Goal: Entertainment & Leisure: Consume media (video, audio)

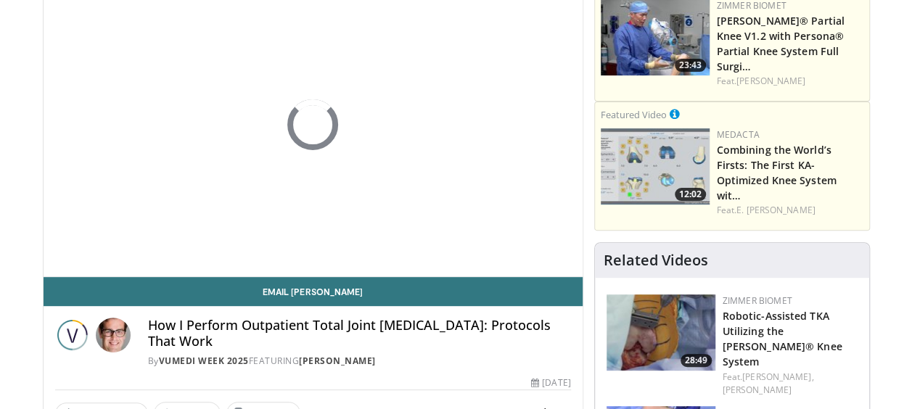
scroll to position [145, 0]
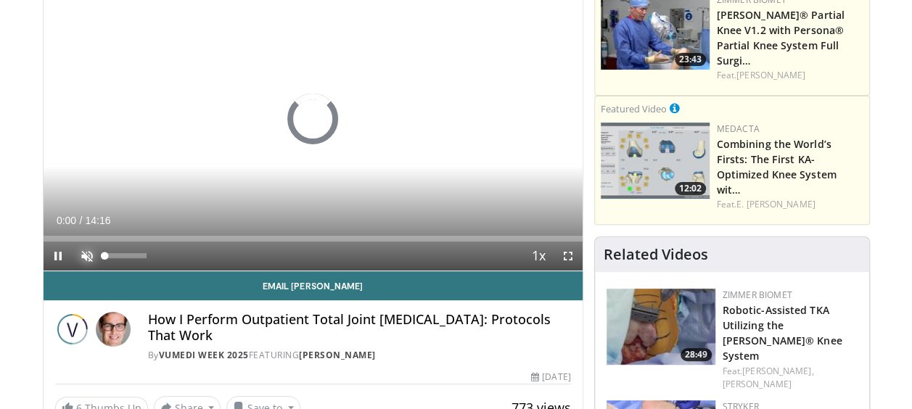
click at [87, 257] on span "Video Player" at bounding box center [87, 256] width 29 height 29
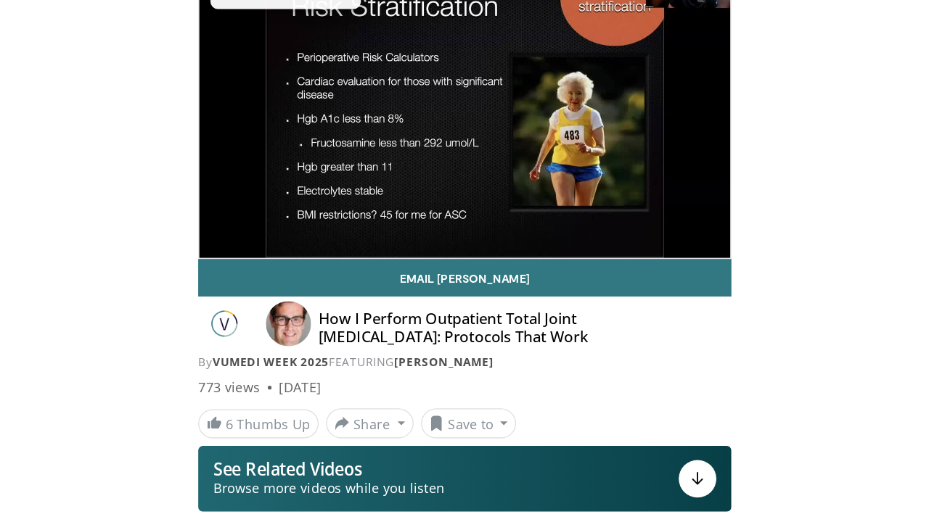
scroll to position [114, 0]
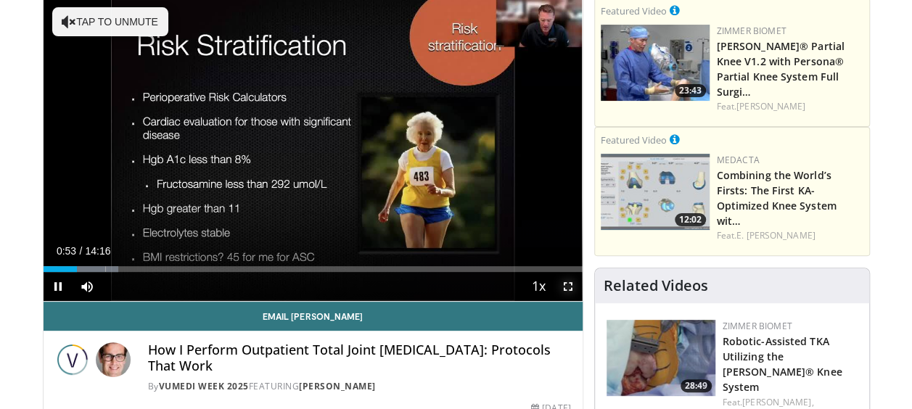
click at [565, 284] on span "Video Player" at bounding box center [568, 286] width 29 height 29
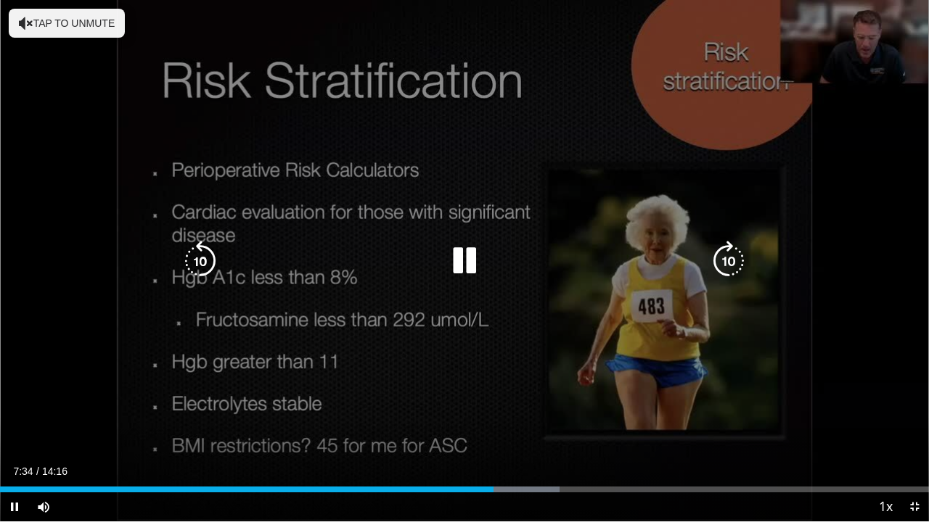
click at [470, 261] on icon "Video Player" at bounding box center [464, 261] width 41 height 41
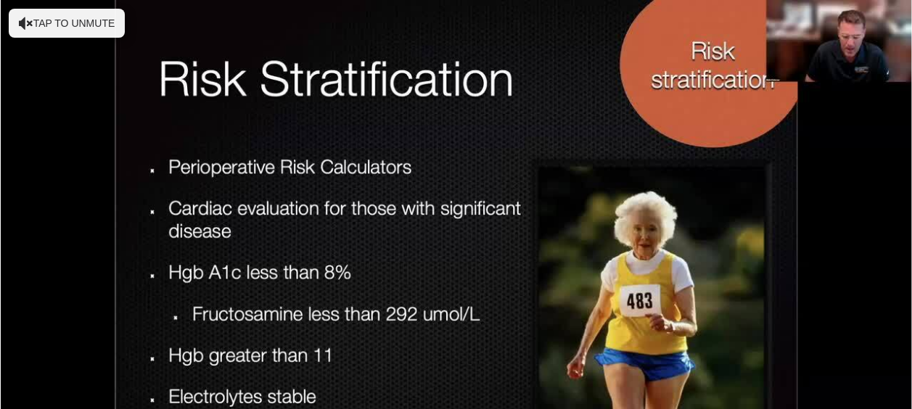
scroll to position [54, 0]
